Goal: Information Seeking & Learning: Learn about a topic

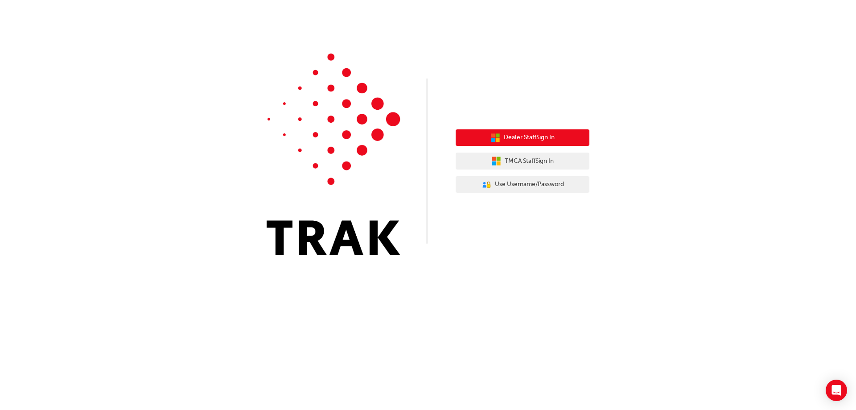
click at [558, 140] on button "Dealer Staff Sign In" at bounding box center [523, 137] width 134 height 17
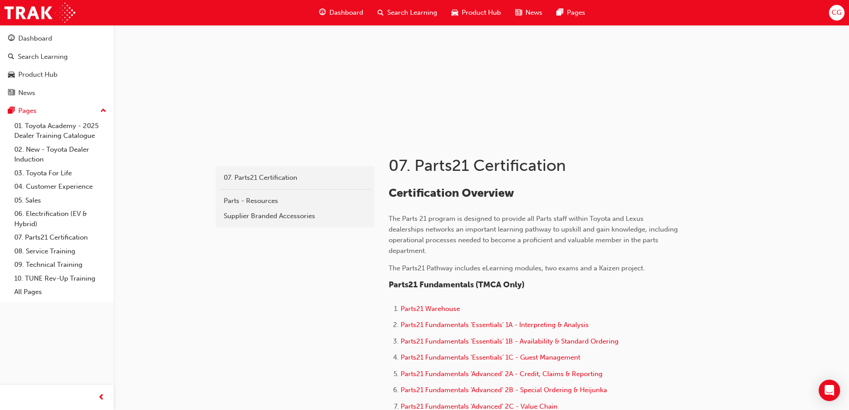
scroll to position [134, 0]
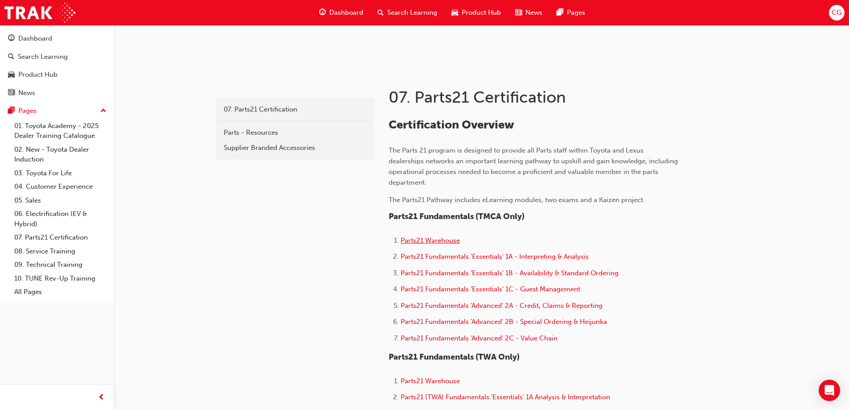
click at [439, 242] on span "Parts21 Warehouse" at bounding box center [430, 240] width 59 height 8
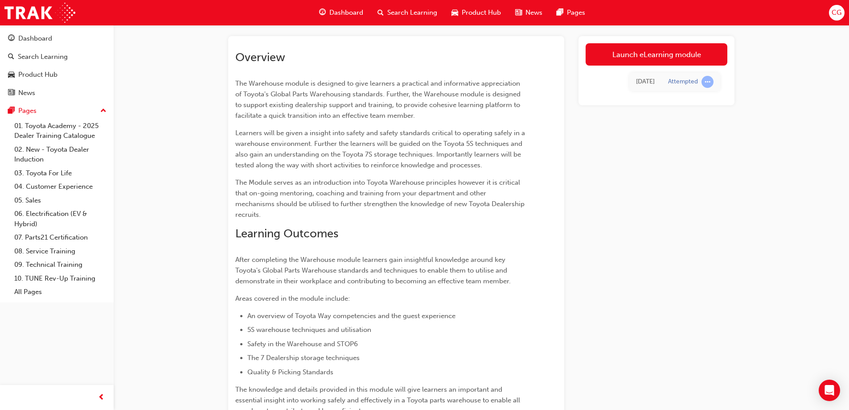
scroll to position [45, 0]
click at [671, 58] on link "Launch eLearning module" at bounding box center [657, 54] width 142 height 22
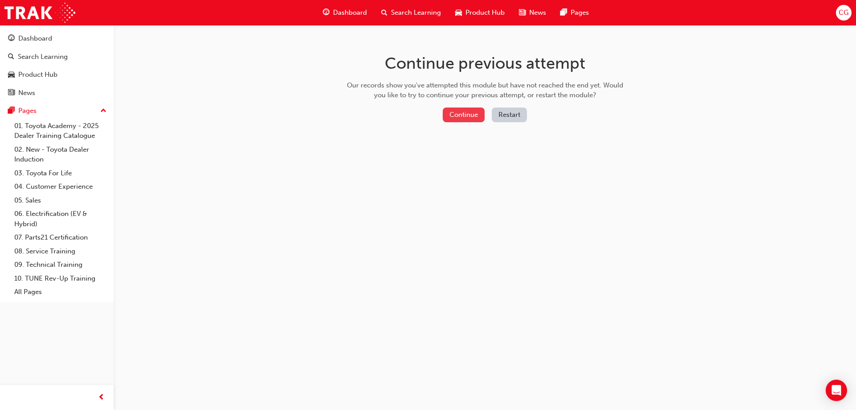
click at [459, 114] on button "Continue" at bounding box center [464, 114] width 42 height 15
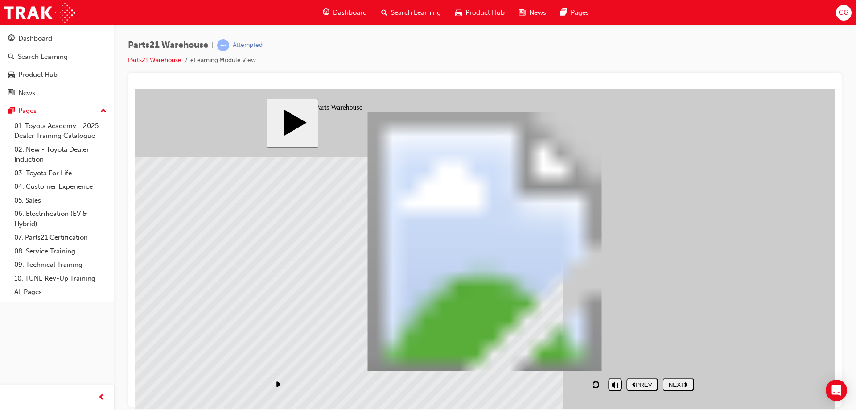
click at [675, 384] on div "NEXT" at bounding box center [678, 384] width 25 height 7
click at [679, 384] on div "NEXT" at bounding box center [678, 384] width 25 height 7
click at [681, 387] on div "NEXT" at bounding box center [678, 384] width 25 height 7
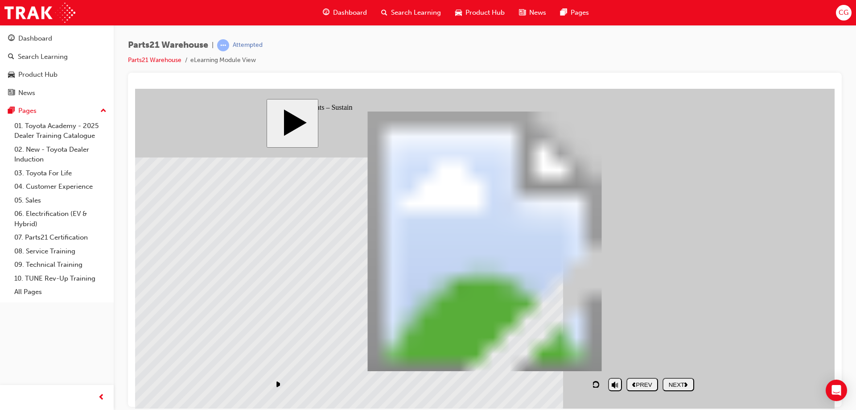
click at [679, 384] on div "NEXT" at bounding box center [678, 384] width 25 height 7
click at [680, 385] on div "NEXT" at bounding box center [678, 384] width 25 height 7
click at [672, 381] on div "NEXT" at bounding box center [678, 384] width 25 height 7
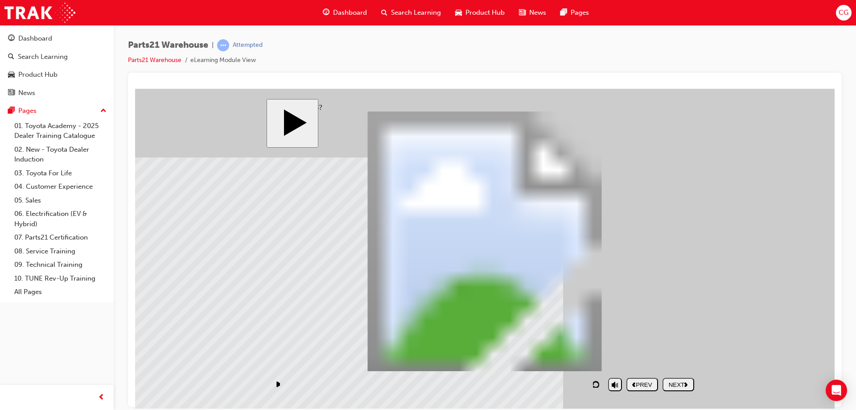
click at [687, 386] on div "NEXT" at bounding box center [678, 384] width 25 height 7
click at [674, 382] on div "NEXT" at bounding box center [678, 384] width 25 height 7
click at [678, 385] on div "NEXT" at bounding box center [678, 384] width 25 height 7
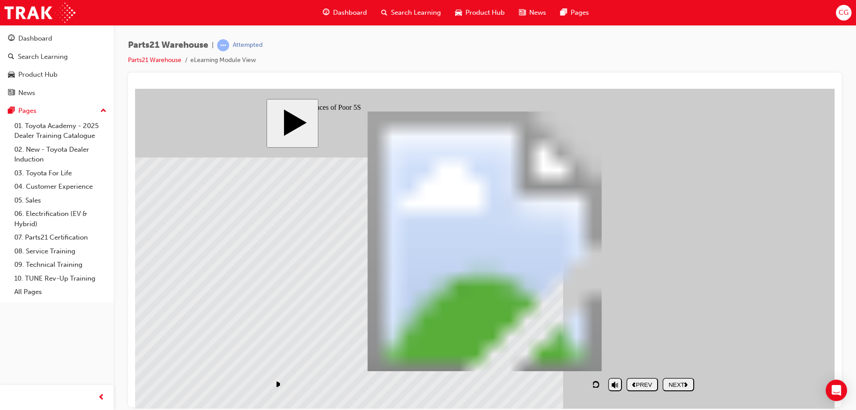
click at [680, 384] on div "NEXT" at bounding box center [678, 384] width 25 height 7
click at [682, 384] on div "NEXT" at bounding box center [678, 384] width 25 height 7
click at [682, 385] on div "NEXT" at bounding box center [678, 384] width 25 height 7
click at [678, 384] on div "NEXT" at bounding box center [678, 384] width 25 height 7
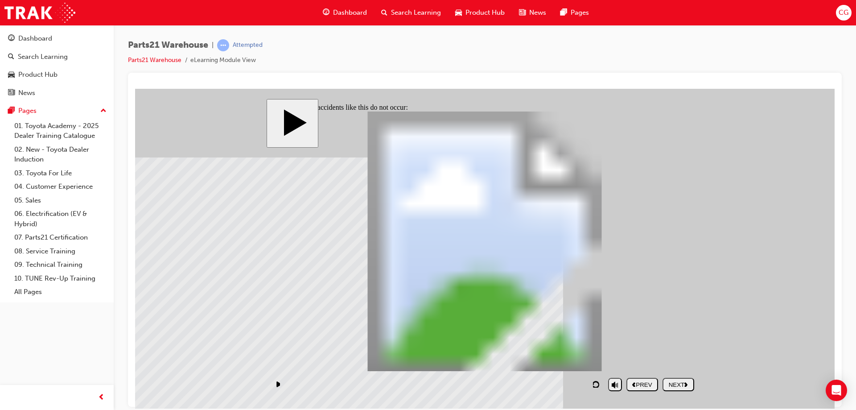
click at [680, 381] on div "NEXT" at bounding box center [678, 384] width 25 height 7
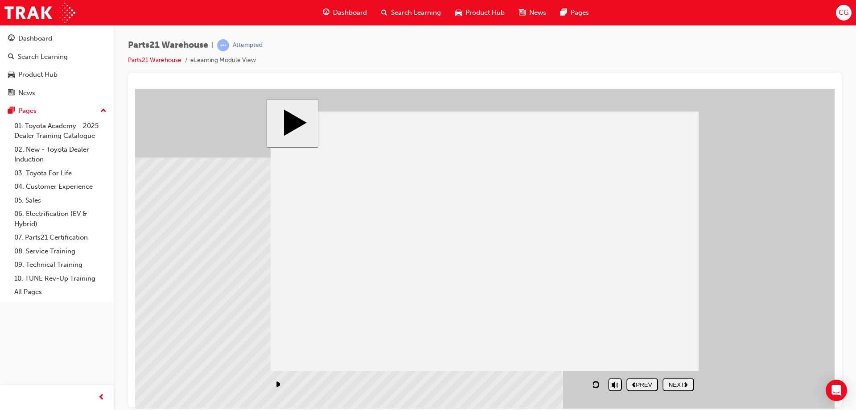
click at [684, 385] on div "NEXT" at bounding box center [678, 384] width 25 height 7
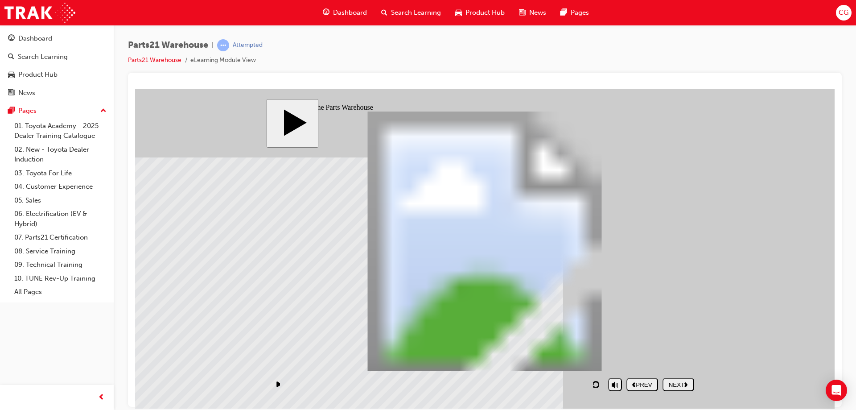
click at [684, 385] on div "NEXT" at bounding box center [678, 384] width 25 height 7
click at [682, 382] on div "NEXT" at bounding box center [678, 384] width 25 height 7
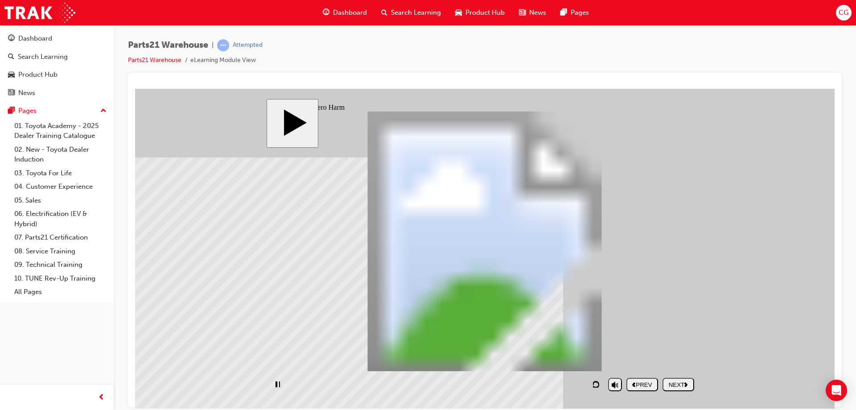
click at [674, 381] on div "NEXT" at bounding box center [678, 384] width 25 height 7
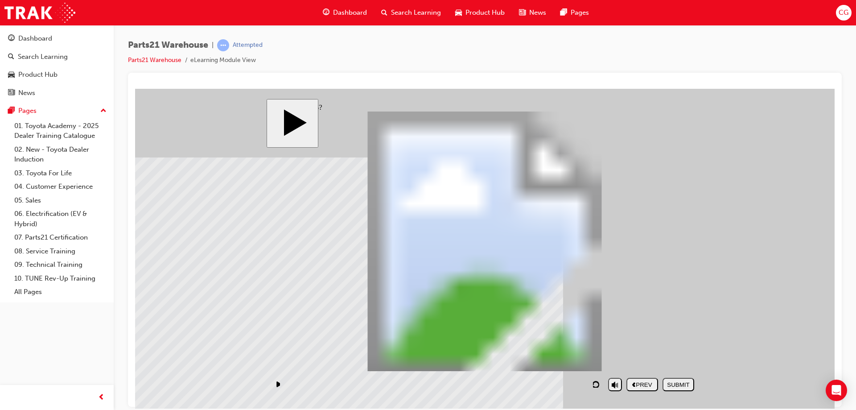
drag, startPoint x: 609, startPoint y: 351, endPoint x: 624, endPoint y: 353, distance: 14.4
drag, startPoint x: 600, startPoint y: 353, endPoint x: 354, endPoint y: 178, distance: 301.8
drag, startPoint x: 462, startPoint y: 305, endPoint x: 352, endPoint y: 202, distance: 150.7
drag, startPoint x: 546, startPoint y: 314, endPoint x: 349, endPoint y: 247, distance: 208.2
drag, startPoint x: 652, startPoint y: 318, endPoint x: 649, endPoint y: 200, distance: 117.7
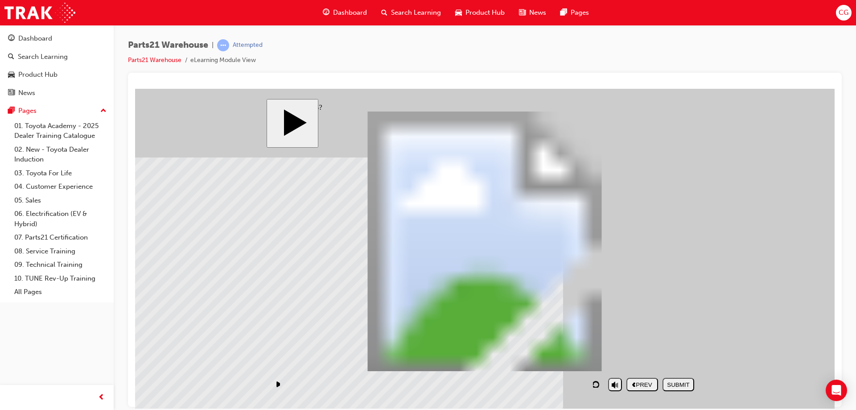
drag, startPoint x: 500, startPoint y: 349, endPoint x: 633, endPoint y: 239, distance: 172.9
click at [674, 382] on div "SUBMIT" at bounding box center [678, 384] width 25 height 7
click at [679, 385] on div "NEXT" at bounding box center [678, 384] width 25 height 7
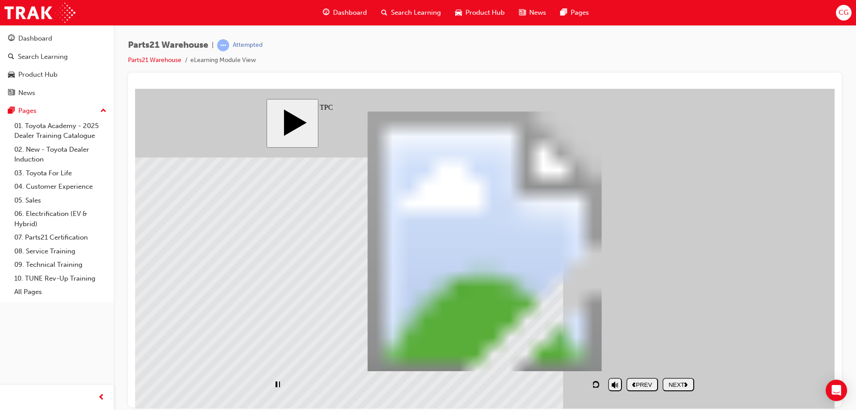
click at [682, 381] on div "NEXT" at bounding box center [678, 384] width 25 height 7
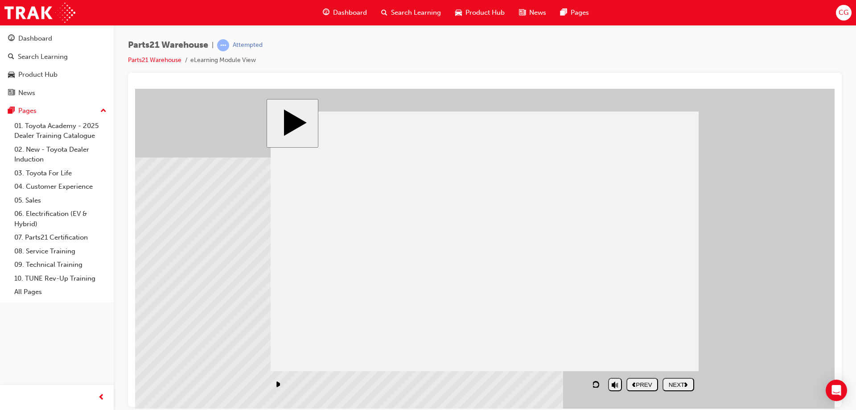
click at [679, 381] on div "NEXT" at bounding box center [678, 384] width 25 height 7
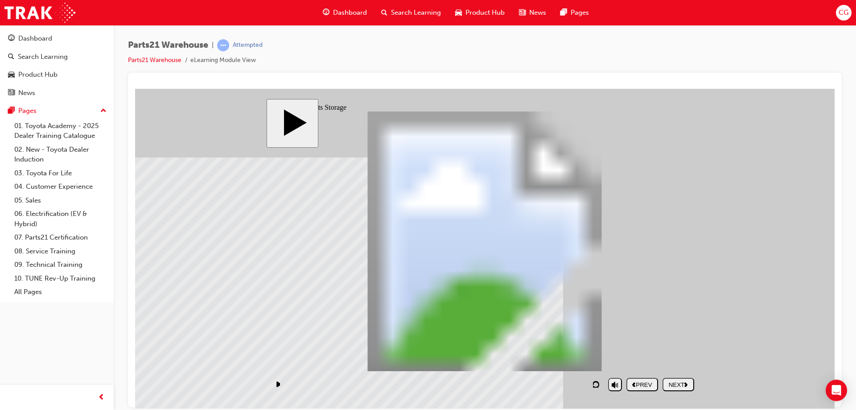
click at [677, 385] on div "NEXT" at bounding box center [678, 384] width 25 height 7
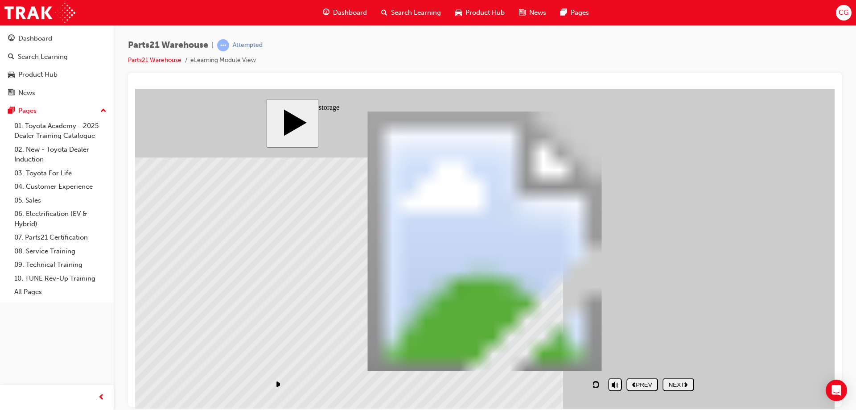
click at [674, 385] on div "NEXT" at bounding box center [678, 384] width 25 height 7
click at [688, 381] on div "NEXT" at bounding box center [678, 384] width 25 height 7
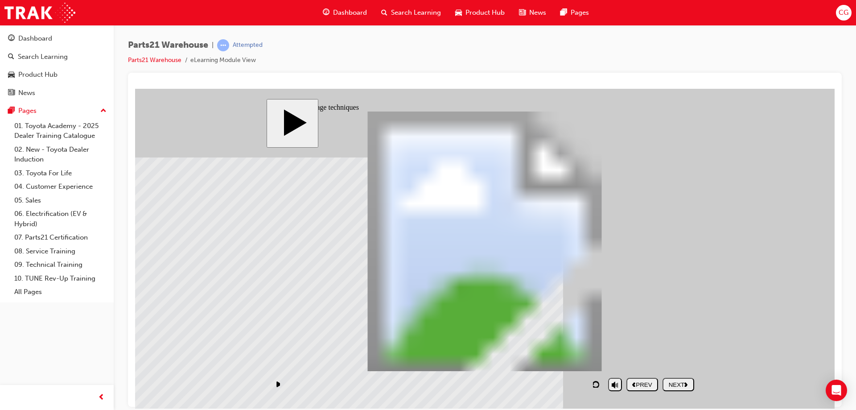
click at [668, 385] on div "NEXT" at bounding box center [678, 384] width 25 height 7
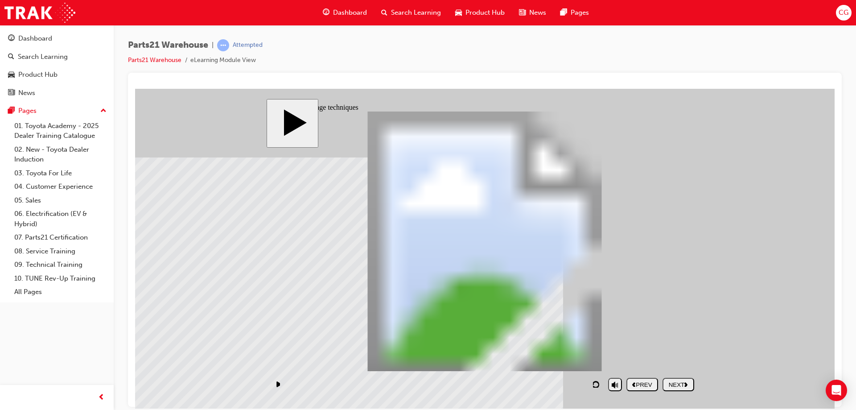
click at [684, 385] on div "NEXT" at bounding box center [678, 384] width 25 height 7
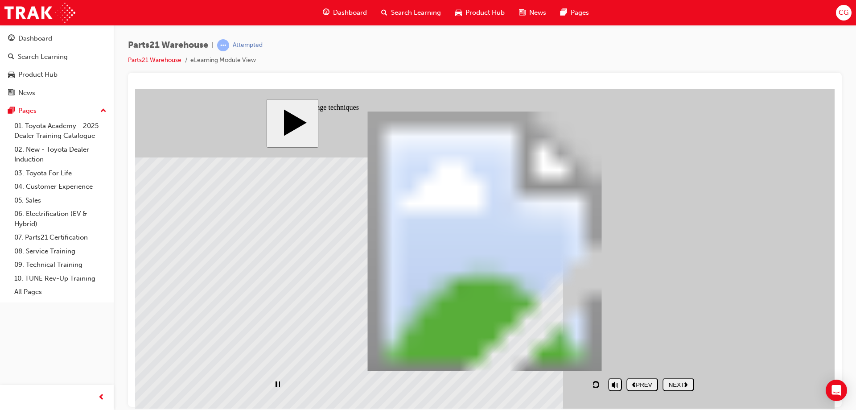
click at [675, 381] on div "NEXT" at bounding box center [678, 384] width 25 height 7
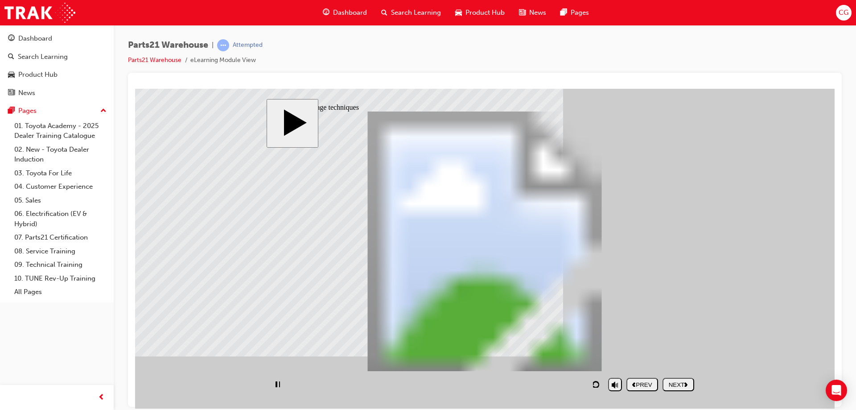
type input "65"
click at [680, 379] on button "NEXT" at bounding box center [678, 383] width 32 height 13
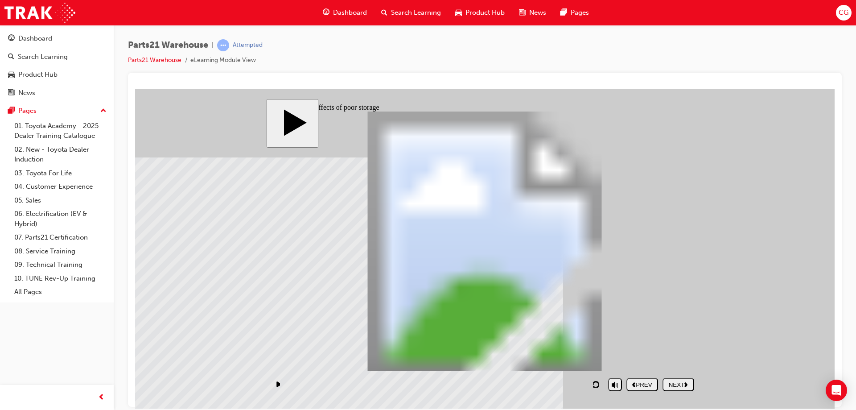
click at [678, 383] on div "NEXT" at bounding box center [678, 384] width 25 height 7
click at [323, 226] on div "Rectangle 1 PARTS21 Warehouse (Storage techniques) Rectangle 2 PARTS21 Warehous…" at bounding box center [485, 244] width 428 height 267
click at [673, 385] on div "NEXT" at bounding box center [678, 384] width 25 height 7
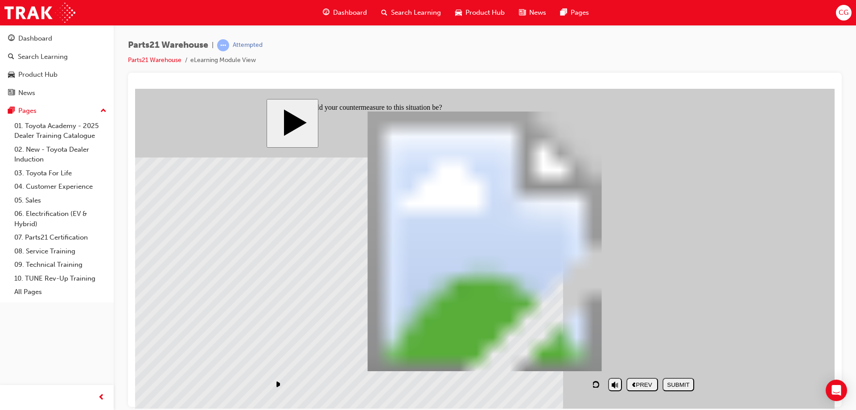
checkbox input "true"
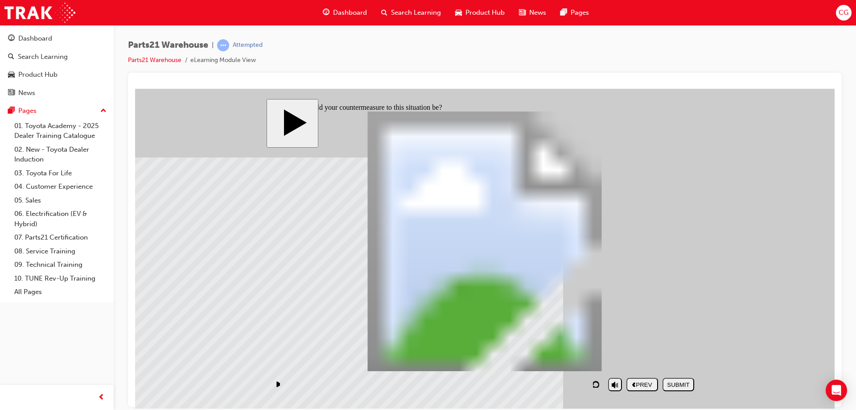
click at [670, 382] on div "SUBMIT" at bounding box center [678, 384] width 25 height 7
checkbox input "false"
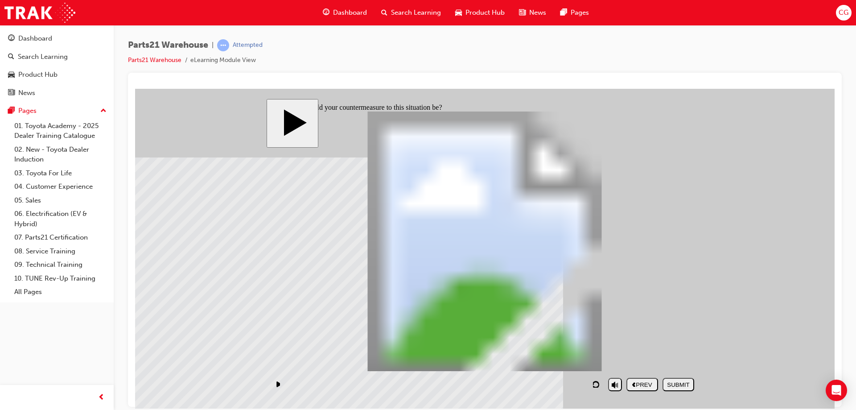
checkbox input "true"
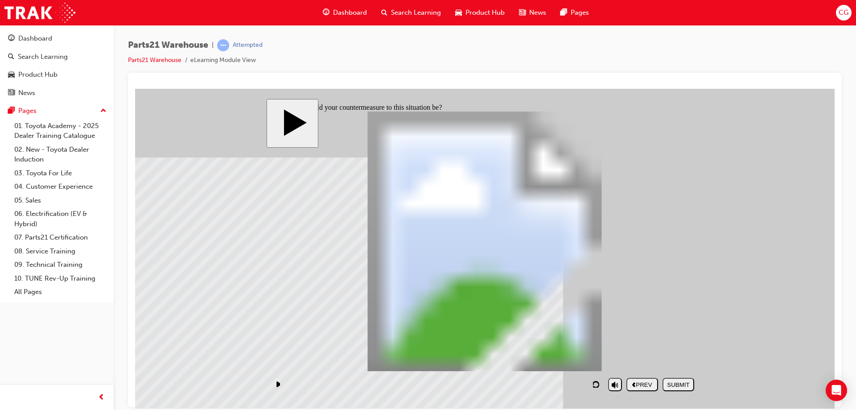
checkbox input "true"
click at [671, 383] on div "SUBMIT" at bounding box center [678, 384] width 25 height 7
click at [650, 382] on div "PREV" at bounding box center [642, 384] width 25 height 7
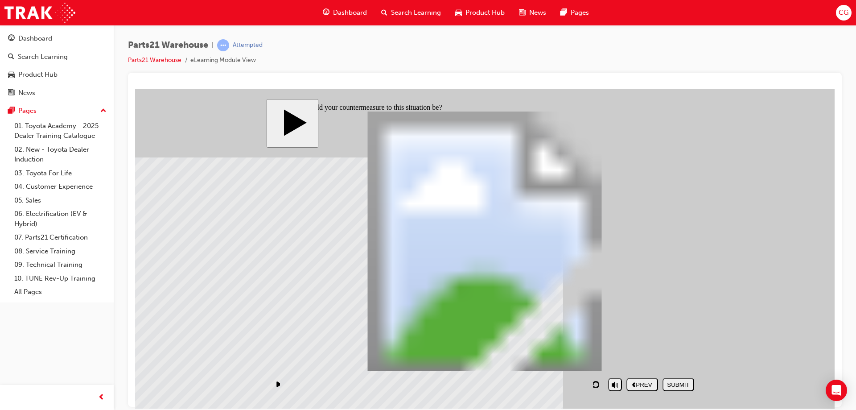
checkbox input "true"
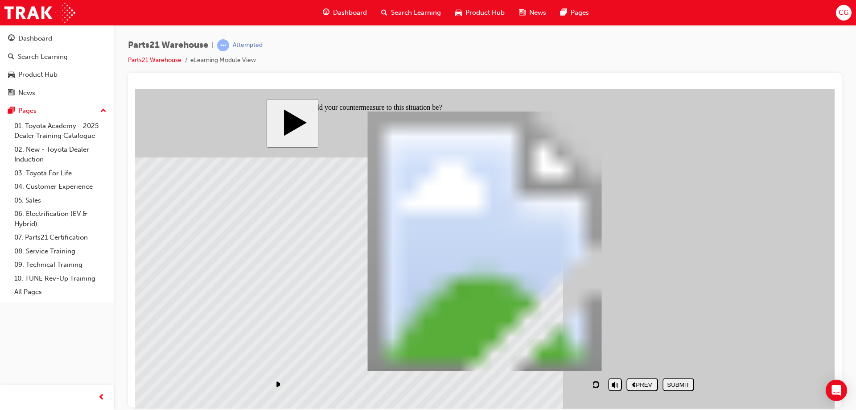
checkbox input "false"
checkbox input "true"
click at [677, 382] on div "SUBMIT" at bounding box center [678, 384] width 25 height 7
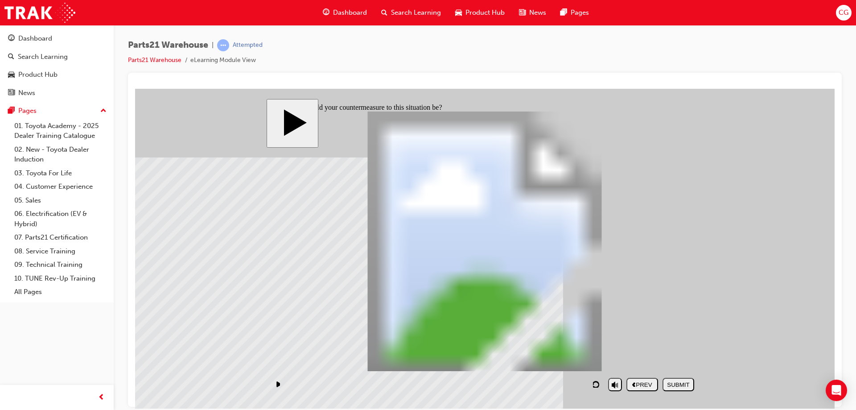
checkbox input "false"
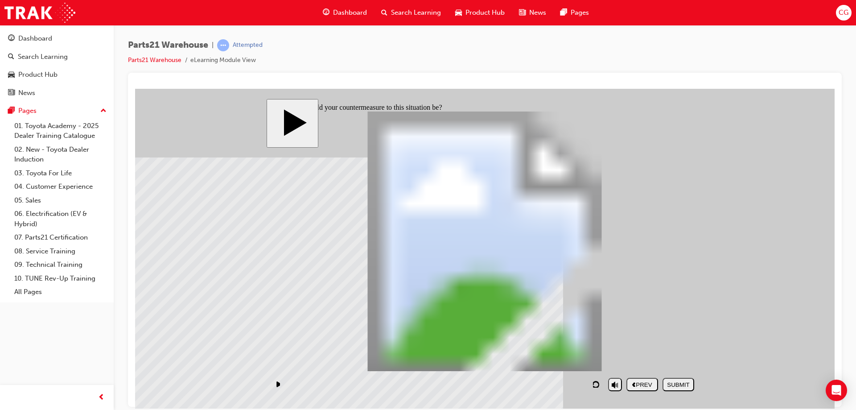
checkbox input "true"
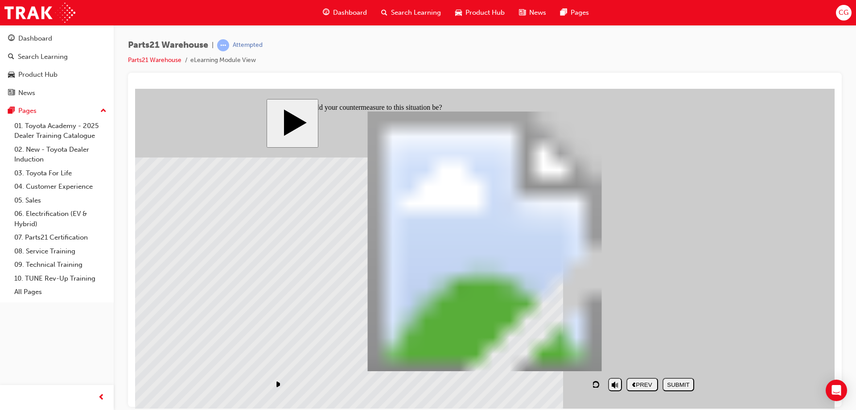
click at [677, 382] on div "SUBMIT" at bounding box center [678, 384] width 25 height 7
click at [670, 386] on div "NEXT" at bounding box center [678, 384] width 25 height 7
click at [684, 385] on div "NEXT" at bounding box center [678, 384] width 25 height 7
click at [672, 382] on div "NEXT" at bounding box center [678, 384] width 25 height 7
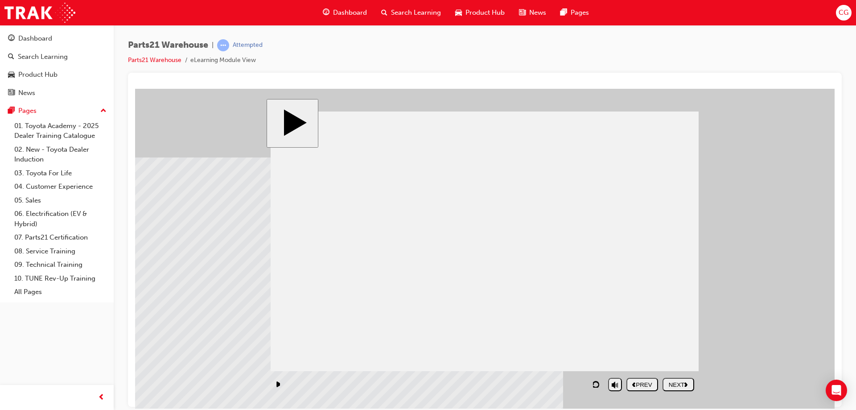
click at [672, 382] on div "NEXT" at bounding box center [678, 384] width 25 height 7
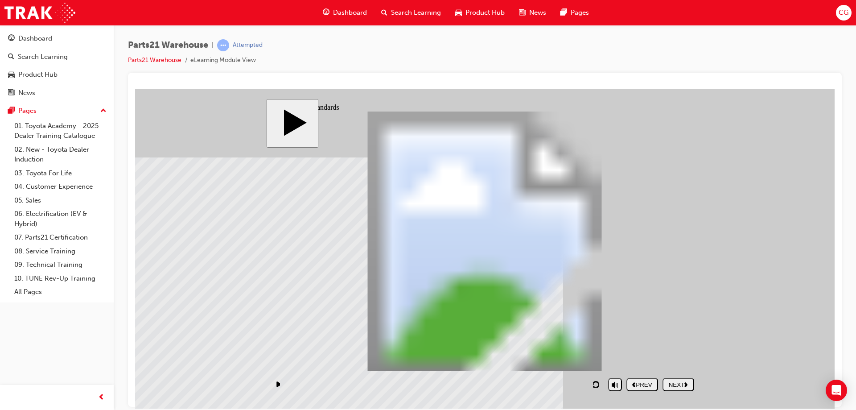
click at [677, 381] on div "NEXT" at bounding box center [678, 384] width 25 height 7
click at [674, 385] on div "NEXT" at bounding box center [678, 384] width 25 height 7
drag, startPoint x: 638, startPoint y: 216, endPoint x: 527, endPoint y: 308, distance: 144.3
drag, startPoint x: 631, startPoint y: 301, endPoint x: 518, endPoint y: 211, distance: 144.0
click at [674, 381] on div "SUBMIT" at bounding box center [678, 384] width 25 height 7
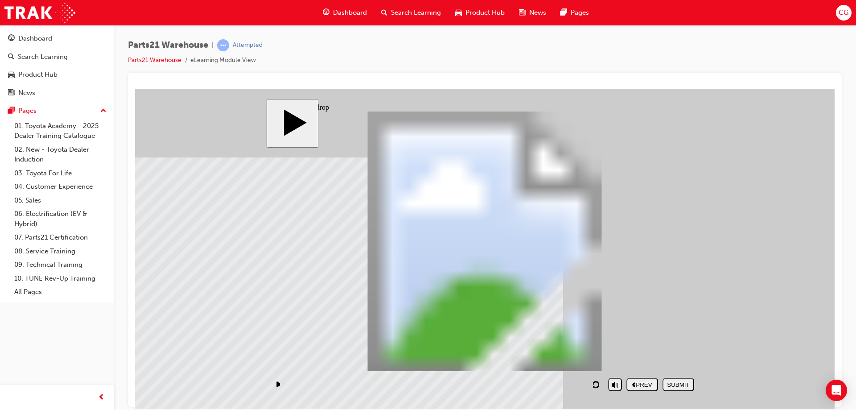
drag, startPoint x: 661, startPoint y: 217, endPoint x: 555, endPoint y: 309, distance: 140.0
drag, startPoint x: 659, startPoint y: 308, endPoint x: 552, endPoint y: 216, distance: 141.3
click at [686, 385] on div "SUBMIT" at bounding box center [678, 384] width 25 height 7
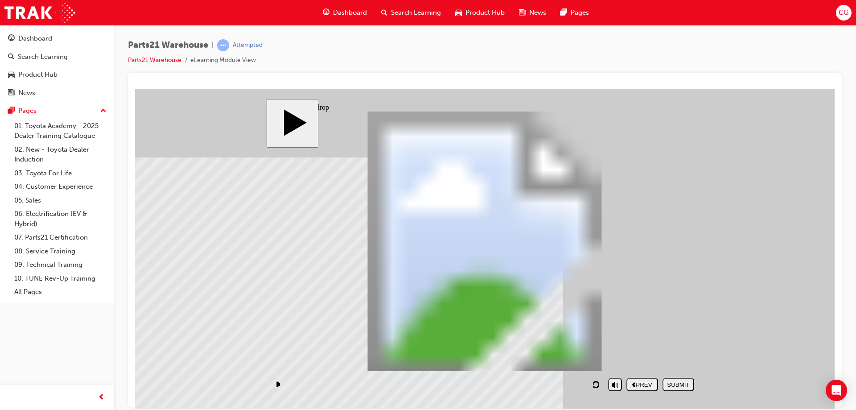
drag, startPoint x: 661, startPoint y: 224, endPoint x: 552, endPoint y: 314, distance: 141.5
drag, startPoint x: 656, startPoint y: 310, endPoint x: 548, endPoint y: 206, distance: 149.4
click at [679, 387] on div "SUBMIT" at bounding box center [678, 384] width 25 height 7
drag, startPoint x: 646, startPoint y: 217, endPoint x: 530, endPoint y: 316, distance: 152.7
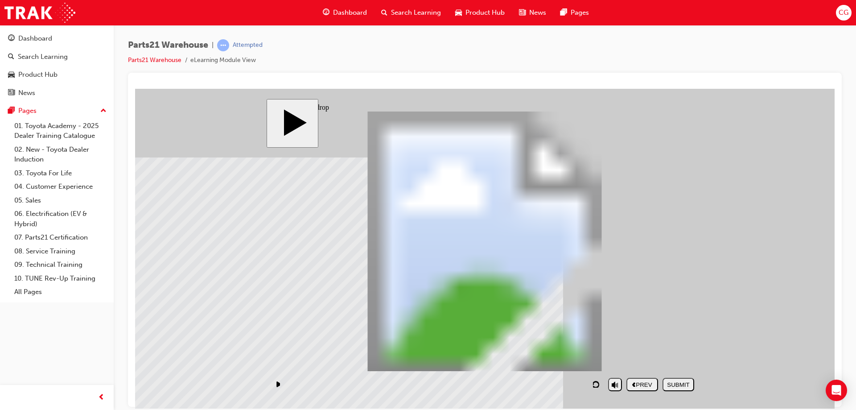
drag, startPoint x: 646, startPoint y: 297, endPoint x: 529, endPoint y: 200, distance: 152.3
click at [685, 385] on div "SUBMIT" at bounding box center [678, 384] width 25 height 7
click at [666, 382] on div "NEXT" at bounding box center [678, 384] width 25 height 7
drag, startPoint x: 426, startPoint y: 328, endPoint x: 636, endPoint y: 278, distance: 215.4
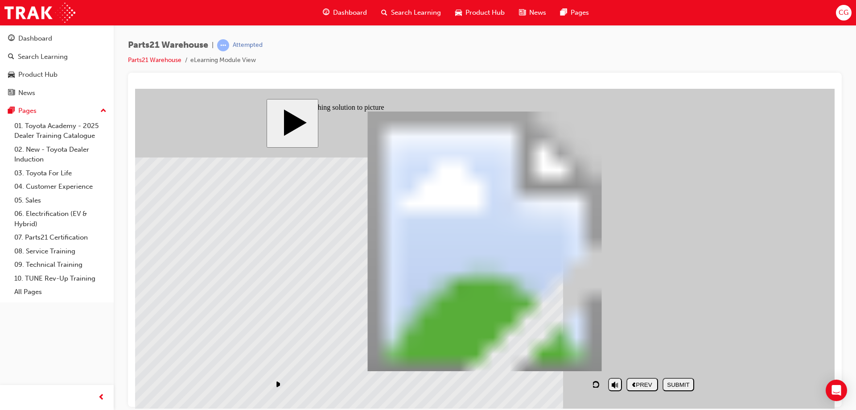
drag, startPoint x: 644, startPoint y: 269, endPoint x: 536, endPoint y: 267, distance: 107.4
drag, startPoint x: 633, startPoint y: 326, endPoint x: 639, endPoint y: 277, distance: 48.9
drag, startPoint x: 538, startPoint y: 277, endPoint x: 332, endPoint y: 279, distance: 205.9
drag, startPoint x: 550, startPoint y: 322, endPoint x: 550, endPoint y: 274, distance: 48.1
drag, startPoint x: 320, startPoint y: 329, endPoint x: 419, endPoint y: 278, distance: 111.6
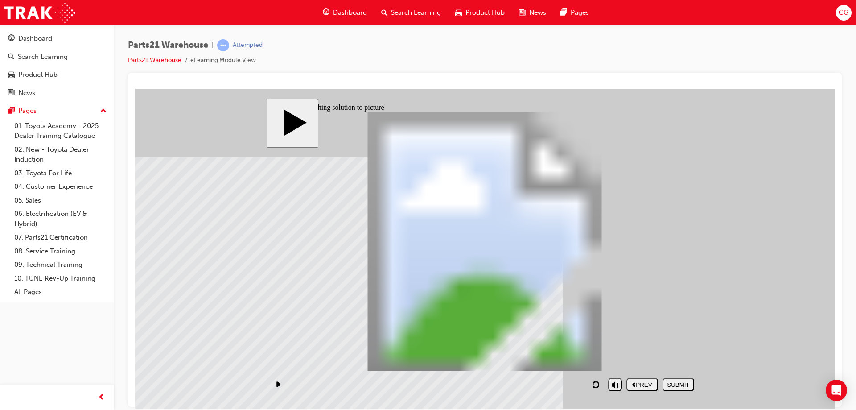
click at [676, 382] on div "SUBMIT" at bounding box center [678, 384] width 25 height 7
click at [687, 385] on use "next" at bounding box center [685, 384] width 3 height 4
click at [686, 386] on div "NEXT" at bounding box center [678, 384] width 25 height 7
click at [681, 381] on div "NEXT" at bounding box center [678, 384] width 25 height 7
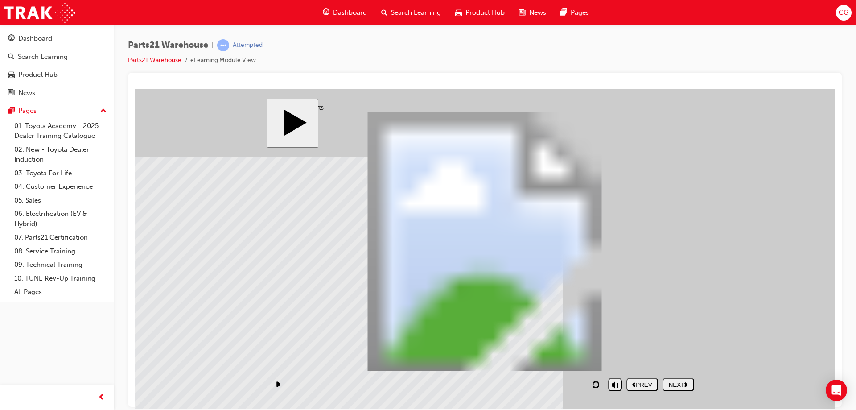
click at [678, 383] on div "NEXT" at bounding box center [678, 384] width 25 height 7
click at [680, 383] on div "NEXT" at bounding box center [678, 384] width 25 height 7
click at [684, 385] on div "NEXT" at bounding box center [678, 384] width 25 height 7
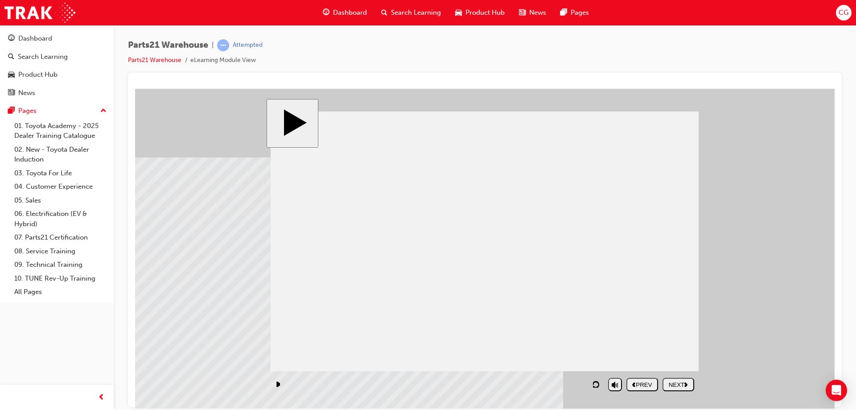
click at [678, 387] on div "NEXT" at bounding box center [678, 384] width 25 height 7
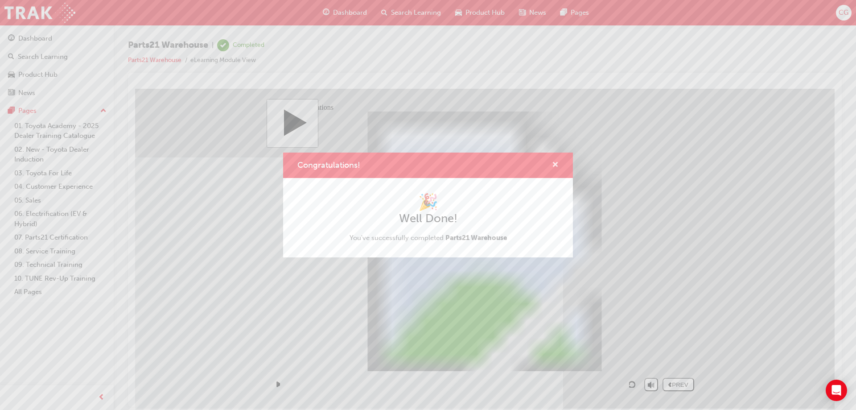
click at [553, 164] on span "cross-icon" at bounding box center [555, 165] width 7 height 8
